Goal: Information Seeking & Learning: Learn about a topic

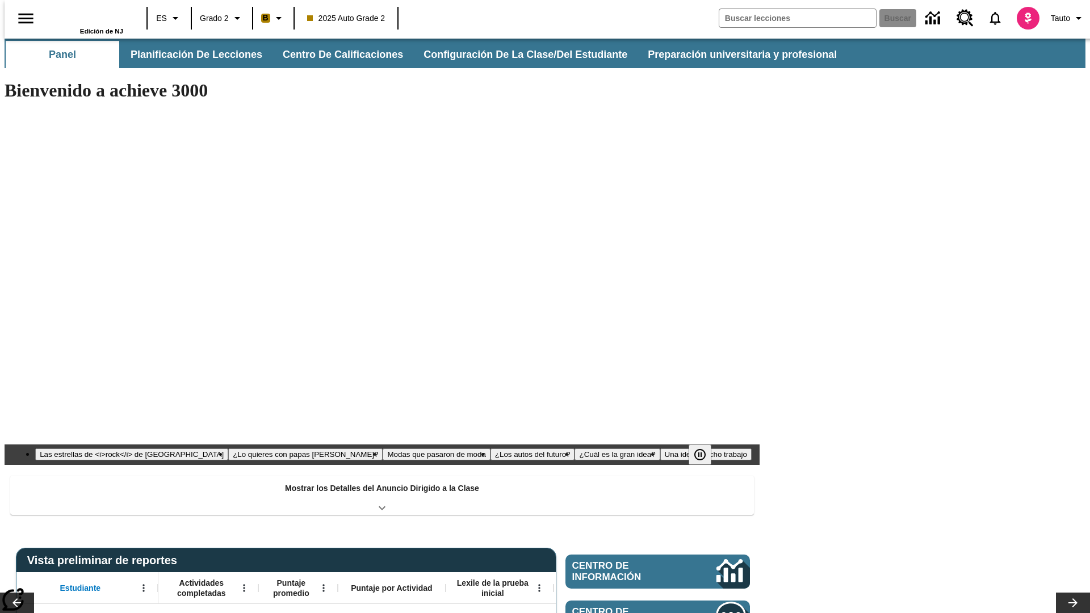
type input "-1"
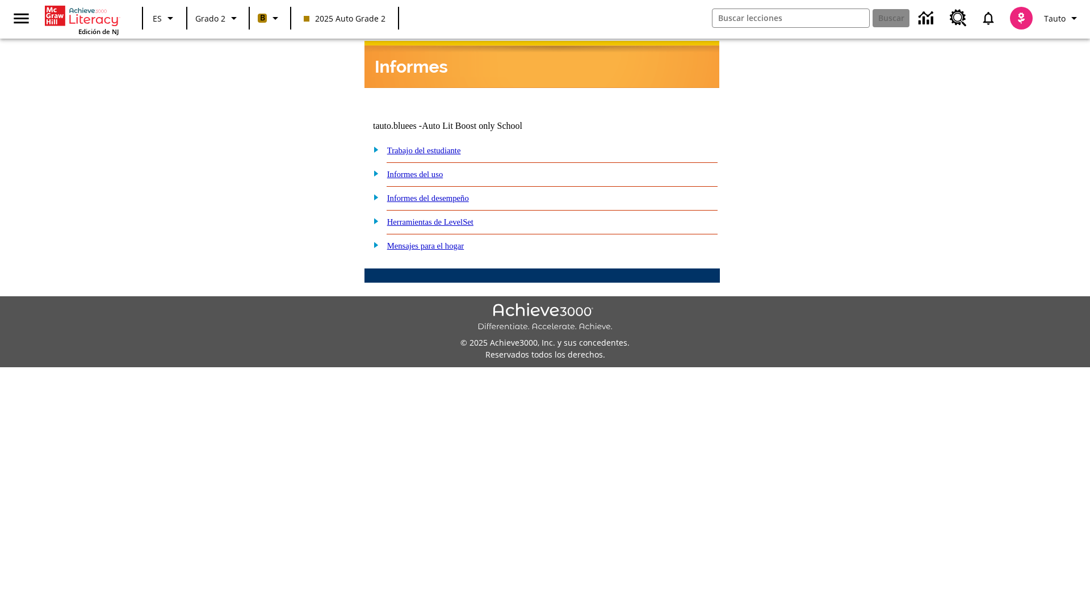
click at [443, 194] on link "Informes del desempeño" at bounding box center [428, 198] width 82 height 9
click at [0, 0] on link "¿Cómo se están desempeñando mis estudiantes en las actividades?" at bounding box center [0, 0] width 0 height 0
